Goal: Communication & Community: Answer question/provide support

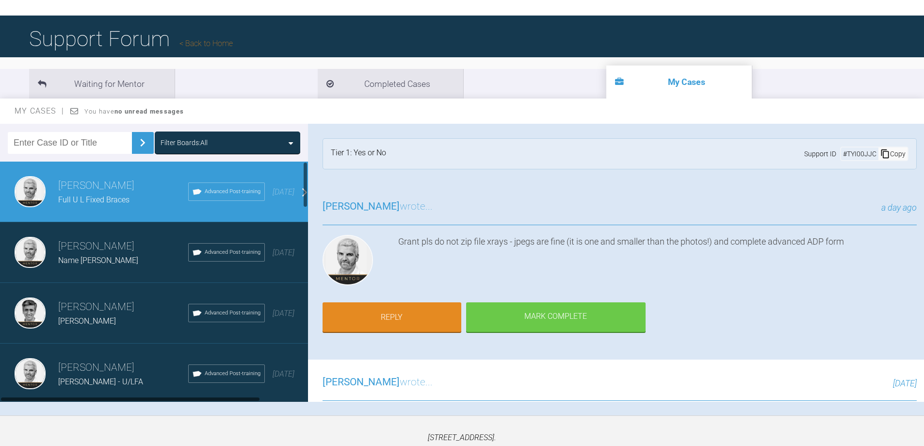
scroll to position [424, 0]
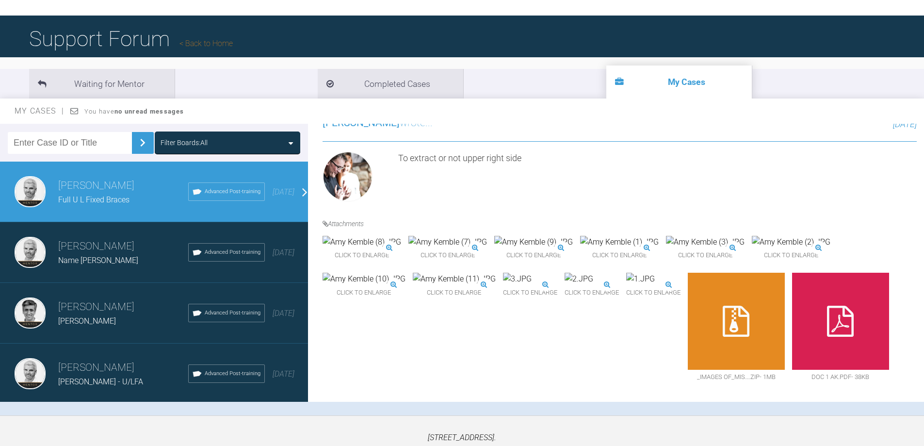
click at [110, 197] on span "Full U L Fixed Braces" at bounding box center [93, 199] width 71 height 9
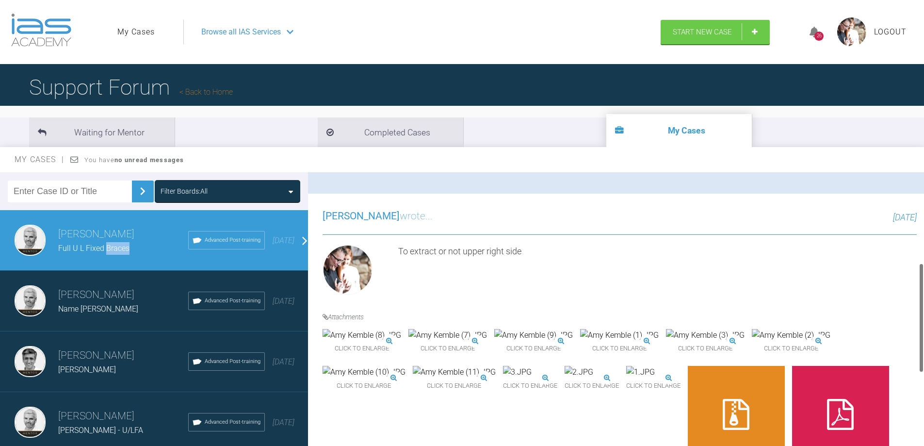
scroll to position [230, 0]
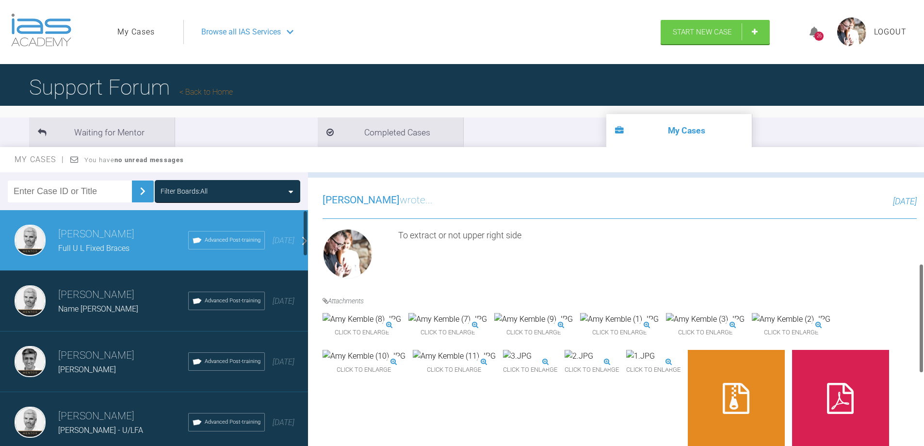
click at [101, 237] on h3 "[PERSON_NAME]" at bounding box center [123, 234] width 130 height 16
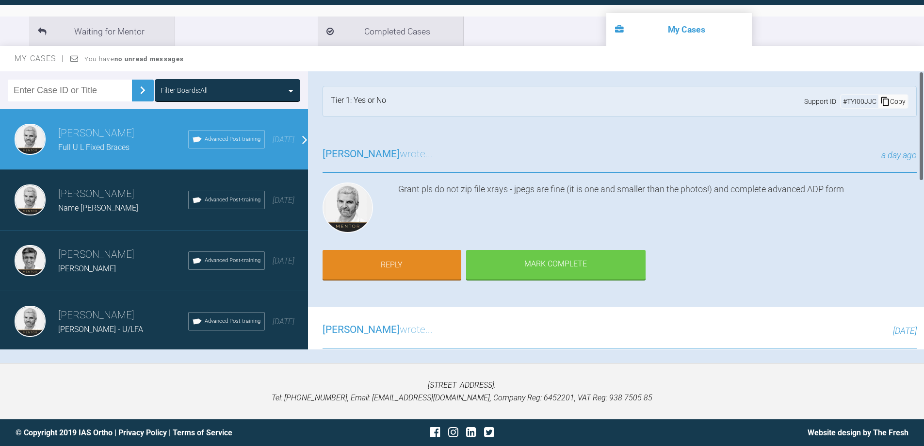
scroll to position [0, 0]
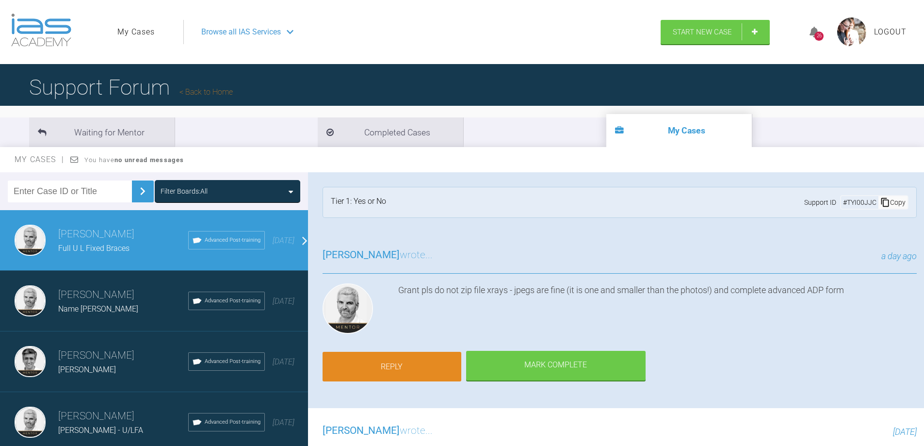
click at [384, 366] on link "Reply" at bounding box center [391, 366] width 139 height 30
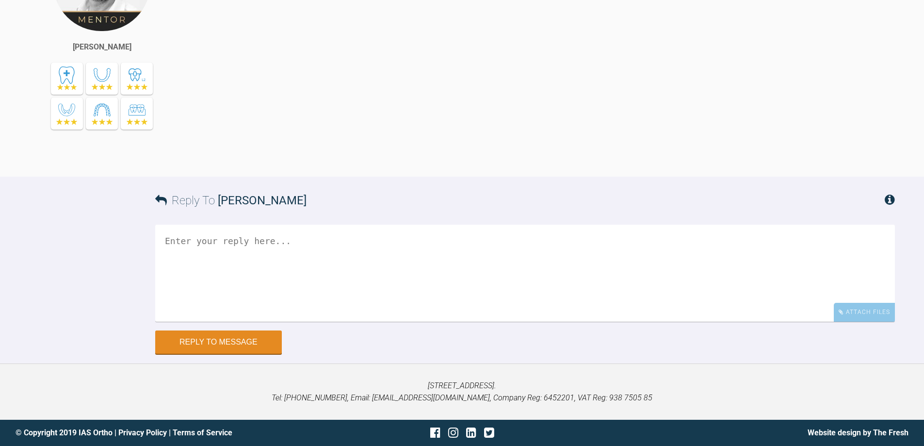
scroll to position [795, 0]
click at [854, 309] on div "Attach Files" at bounding box center [863, 312] width 61 height 19
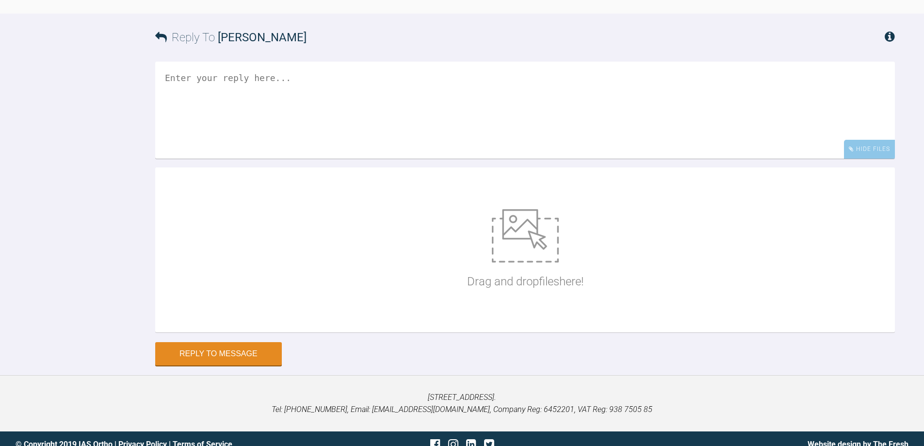
scroll to position [969, 0]
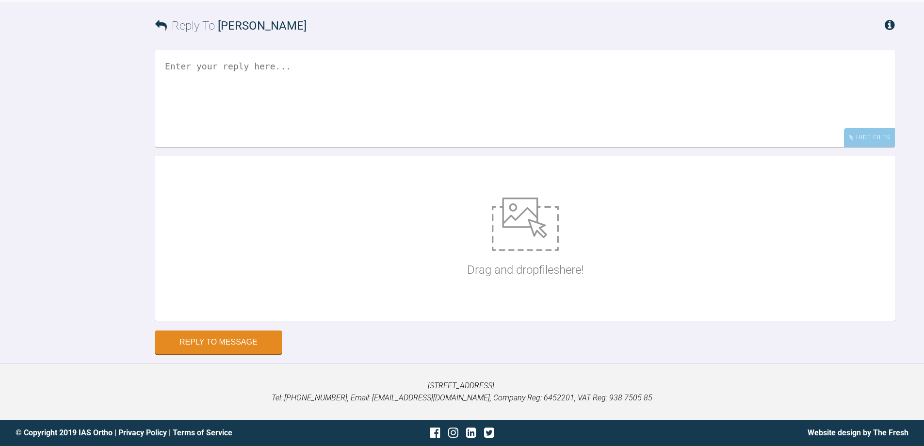
click at [519, 236] on img at bounding box center [525, 223] width 67 height 53
type input "C:\fakepath\Advanced ortho.doc"
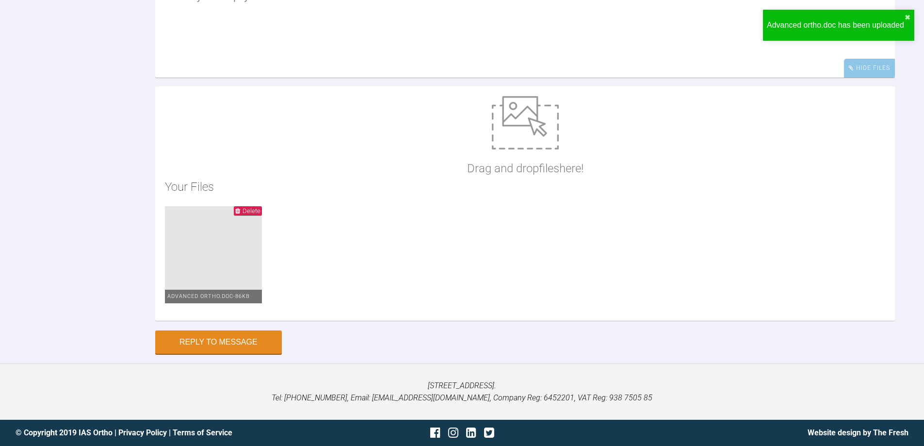
click at [524, 149] on img at bounding box center [525, 122] width 67 height 53
type input "C:\fakepath\Miss_Amy_Kemble_(KEMBLE_A)_20250818_114221_1.jpg"
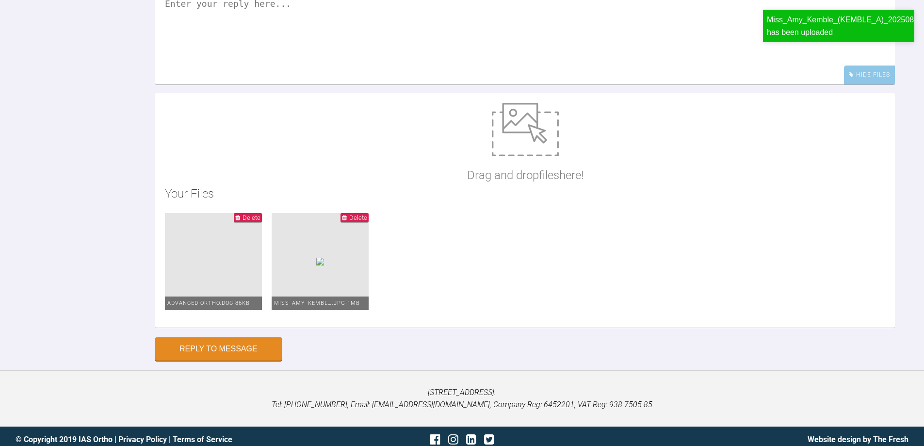
scroll to position [872, 0]
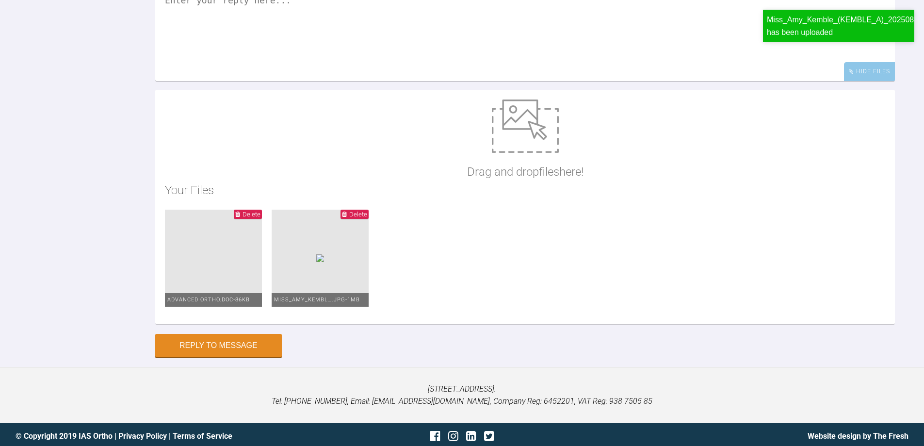
click at [218, 81] on textarea at bounding box center [524, 32] width 739 height 97
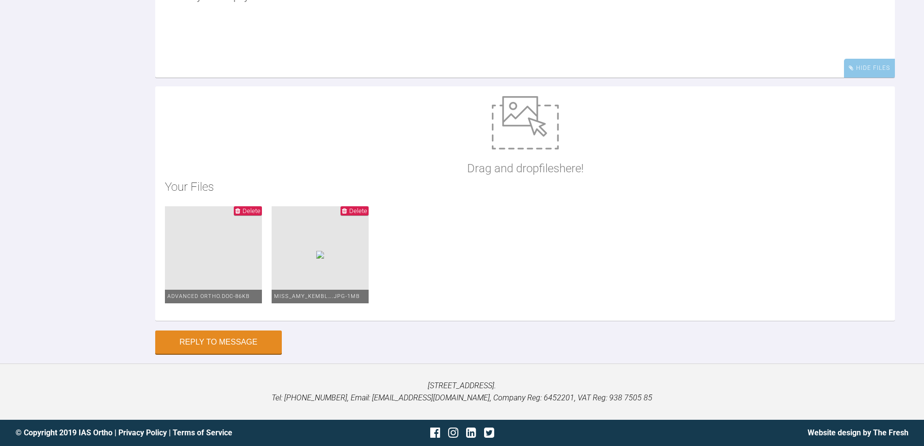
scroll to position [1038, 0]
click at [209, 340] on div "Reply To [PERSON_NAME] Hide Files Drag and drop files here! Your Files Delete A…" at bounding box center [462, 143] width 924 height 420
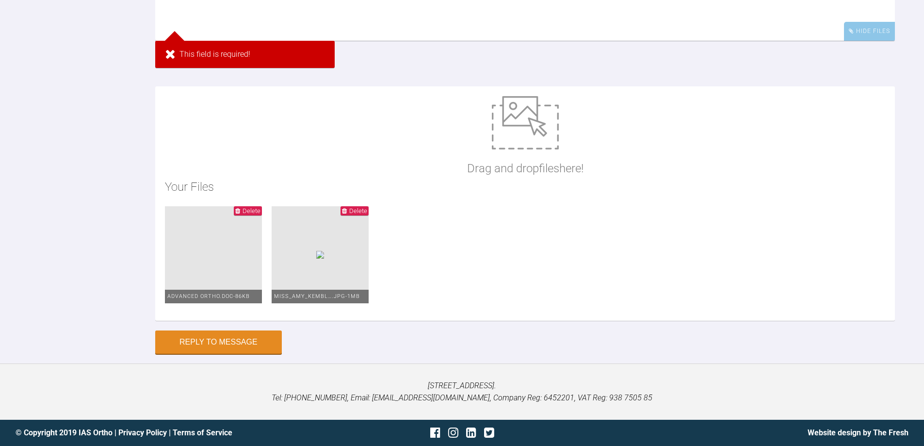
scroll to position [942, 0]
type textarea "B"
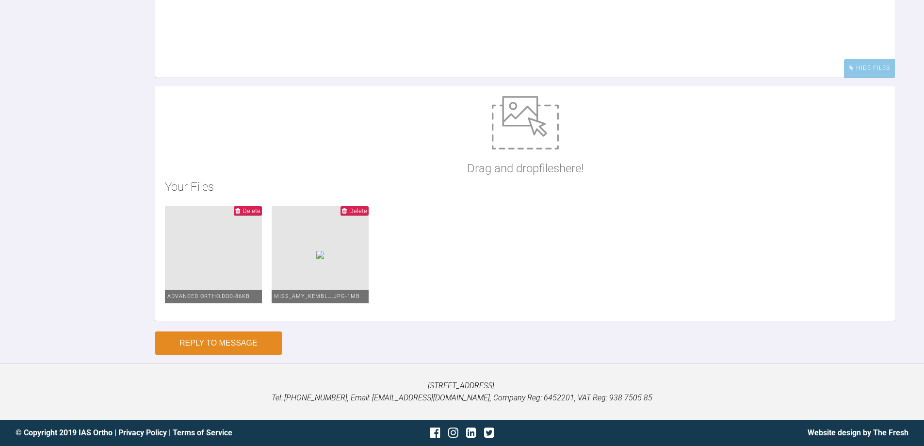
type textarea "Gotcha all attached"
click at [230, 354] on button "Reply to Message" at bounding box center [218, 342] width 127 height 23
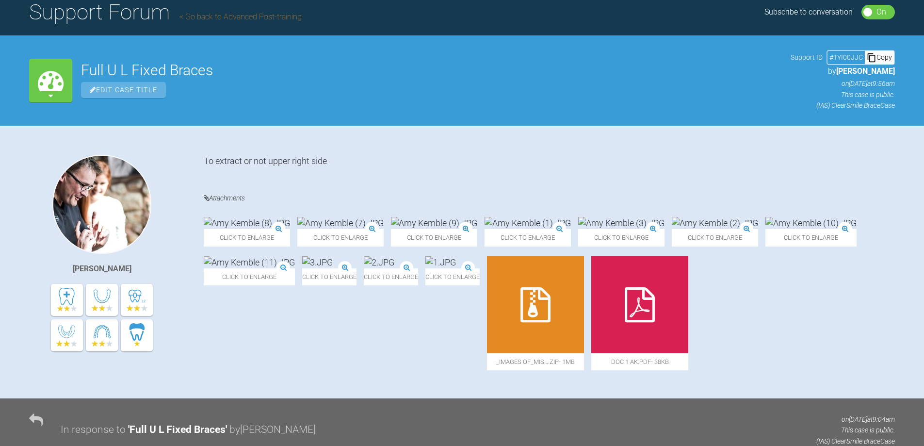
scroll to position [0, 0]
